Goal: Register for event/course

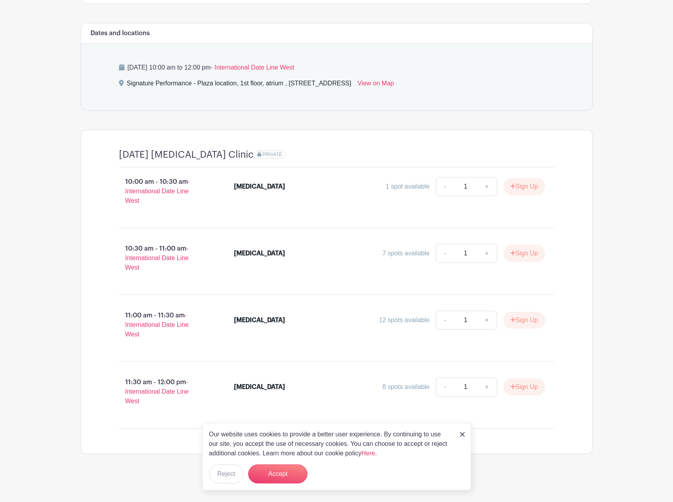
scroll to position [323, 0]
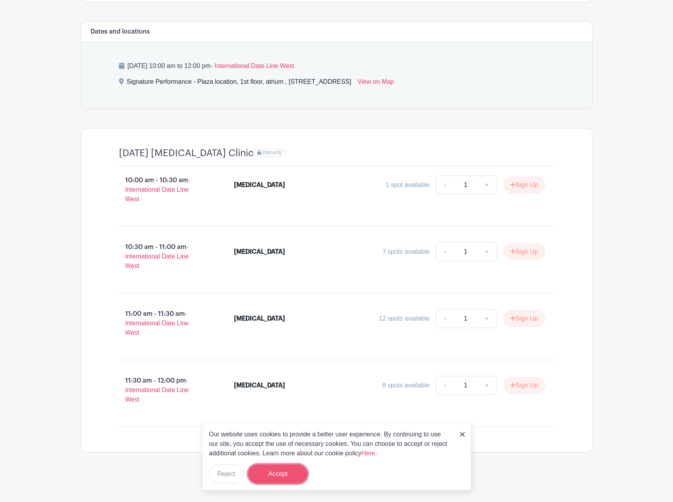
click at [291, 471] on button "Accept" at bounding box center [277, 473] width 59 height 19
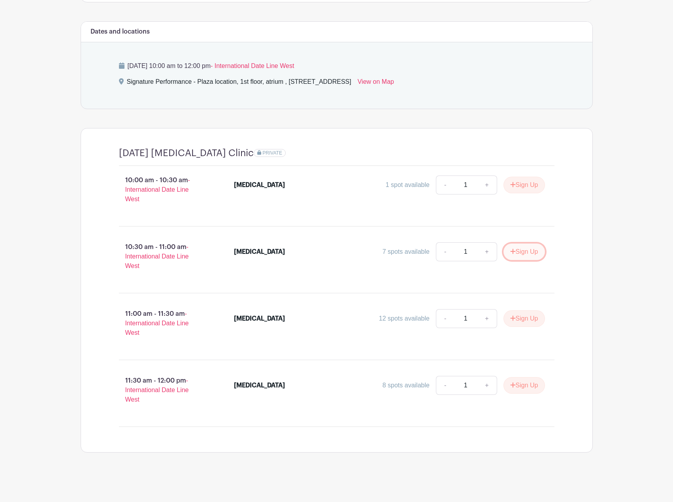
click at [525, 252] on button "Sign Up" at bounding box center [523, 251] width 41 height 17
click at [534, 479] on link "Review & Confirm Signups" at bounding box center [547, 480] width 92 height 19
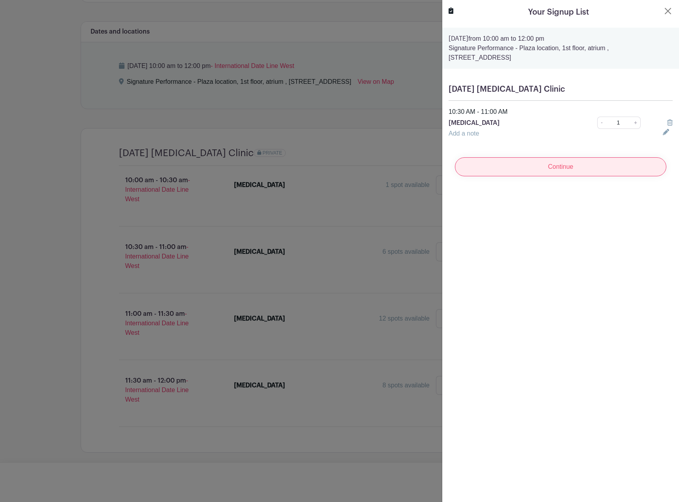
click at [553, 166] on input "Continue" at bounding box center [560, 166] width 211 height 19
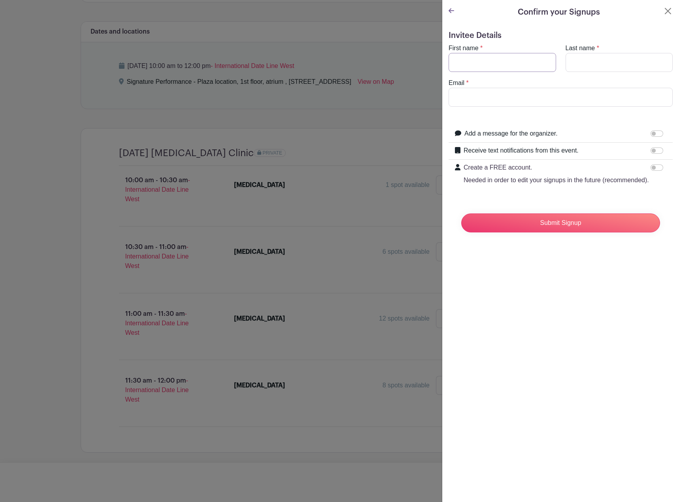
click at [479, 66] on input "First name" at bounding box center [501, 62] width 107 height 19
type input "[PERSON_NAME]"
click at [589, 59] on input "Last name" at bounding box center [618, 62] width 107 height 19
type input "[PERSON_NAME]"
click at [488, 96] on input "Email" at bounding box center [560, 97] width 224 height 19
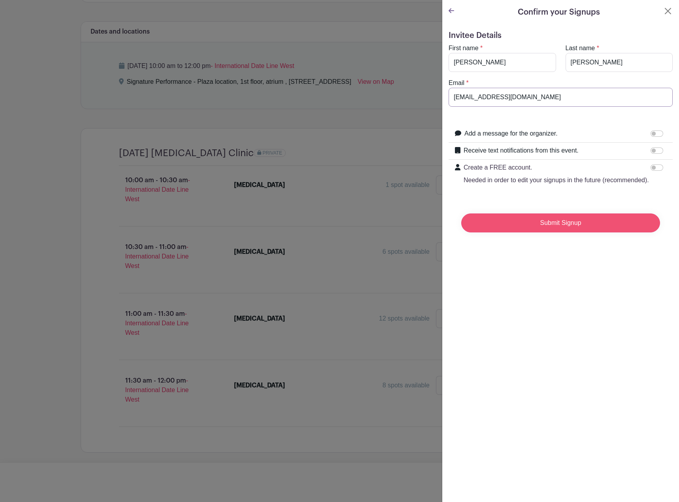
type input "[EMAIL_ADDRESS][DOMAIN_NAME]"
click at [567, 232] on input "Submit Signup" at bounding box center [560, 222] width 199 height 19
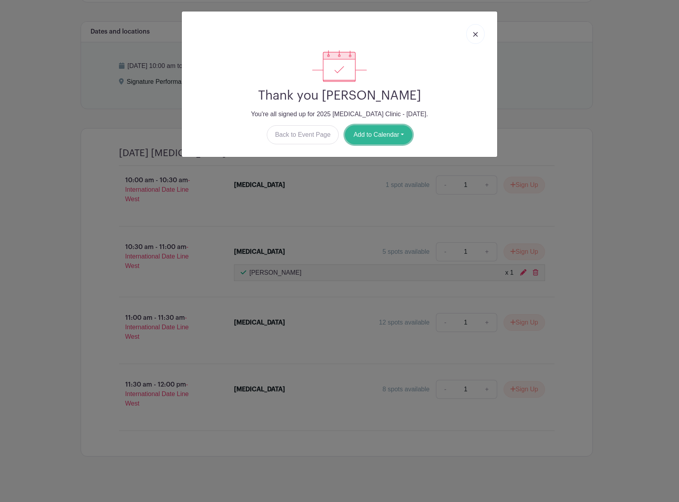
click at [386, 131] on button "Add to Calendar" at bounding box center [378, 134] width 67 height 19
click at [367, 168] on link "Outlook" at bounding box center [376, 167] width 62 height 13
click at [477, 33] on img at bounding box center [475, 34] width 5 height 5
